Goal: Information Seeking & Learning: Learn about a topic

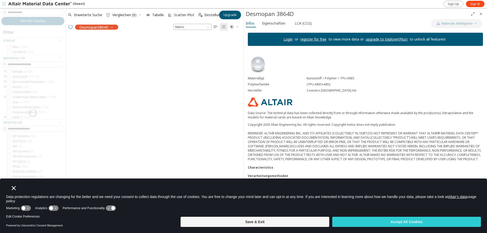
scroll to position [182, 174]
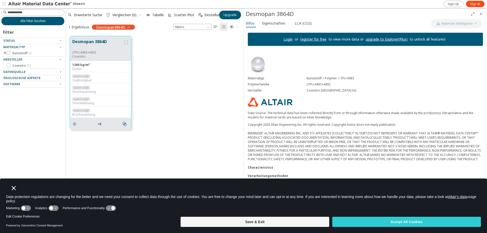
click at [12, 188] on icon "Close" at bounding box center [14, 188] width 4 height 4
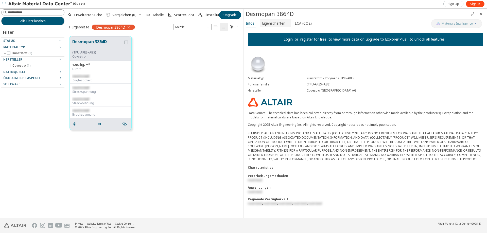
click at [281, 24] on span "Eigenschaften" at bounding box center [273, 23] width 23 height 8
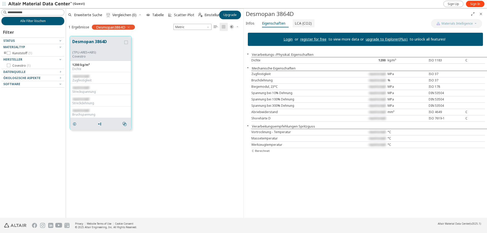
click at [295, 25] on span "LCA (CO2)" at bounding box center [303, 23] width 17 height 8
